Goal: Task Accomplishment & Management: Manage account settings

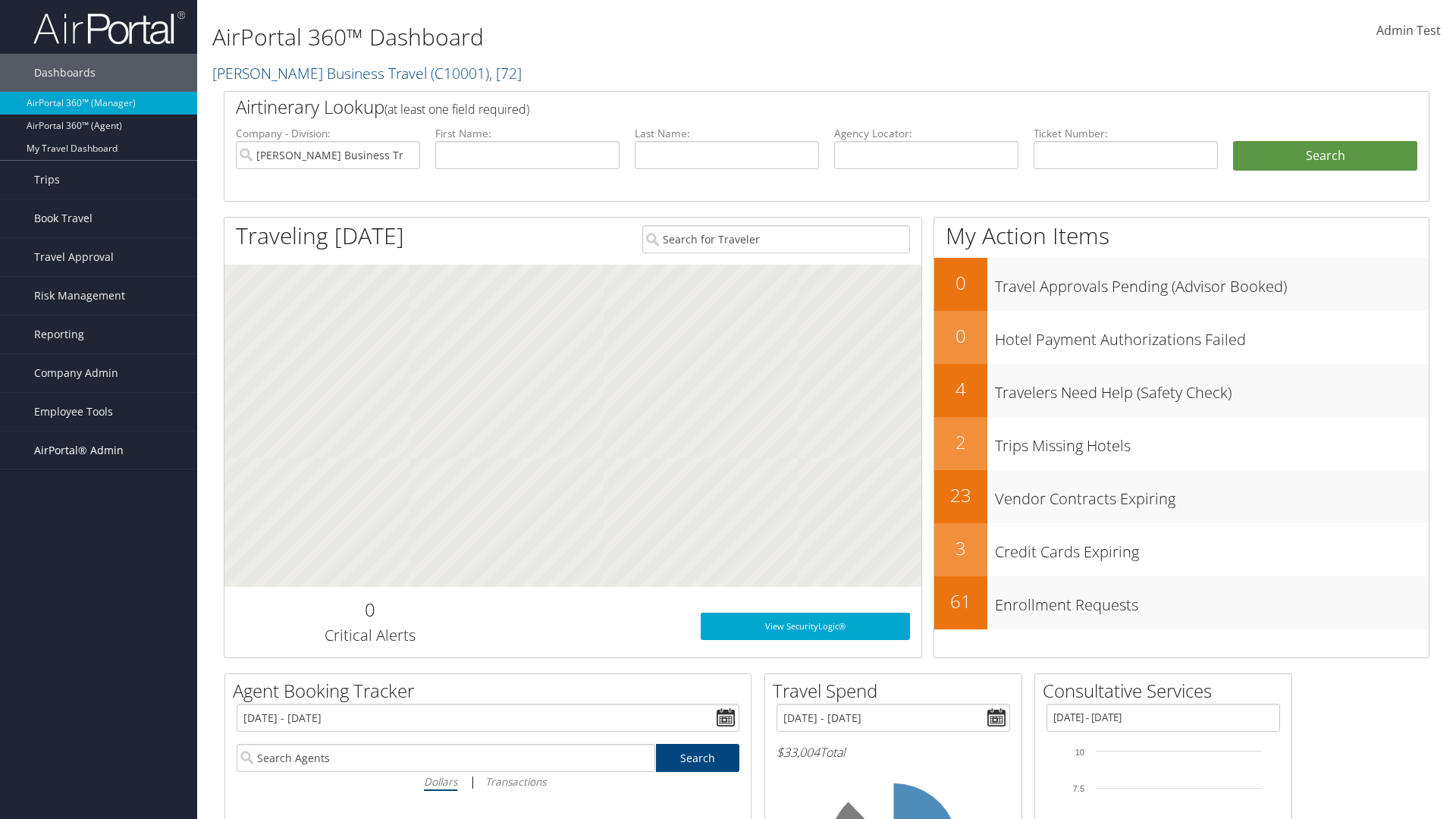
click at [98, 450] on span "AirPortal® Admin" at bounding box center [79, 450] width 89 height 38
click at [98, 594] on link "TMC Management" at bounding box center [98, 594] width 197 height 23
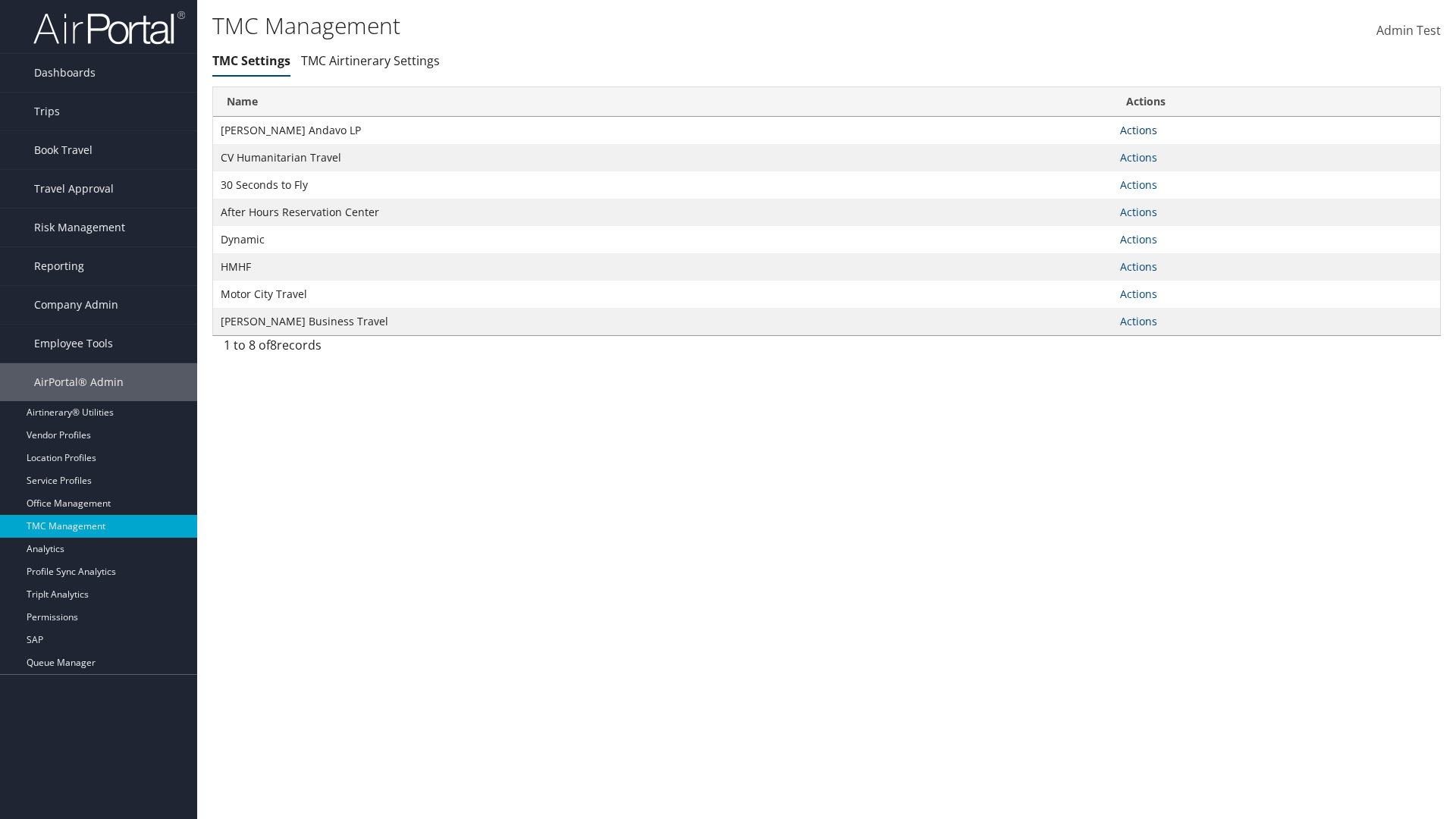
click at [1138, 130] on link "Actions" at bounding box center [1138, 130] width 37 height 15
